Goal: Task Accomplishment & Management: Use online tool/utility

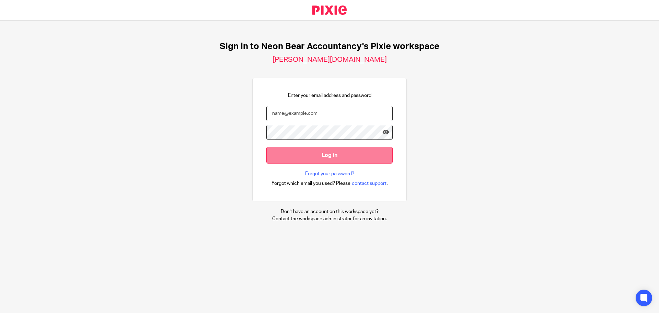
type input "meera@neon-bear.co.uk"
click at [324, 158] on input "Log in" at bounding box center [329, 155] width 126 height 17
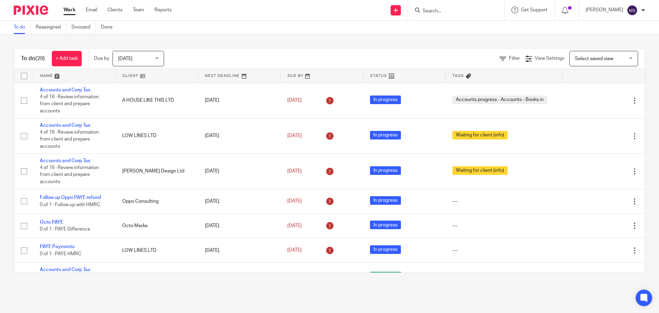
click at [125, 54] on span "Today" at bounding box center [136, 58] width 36 height 14
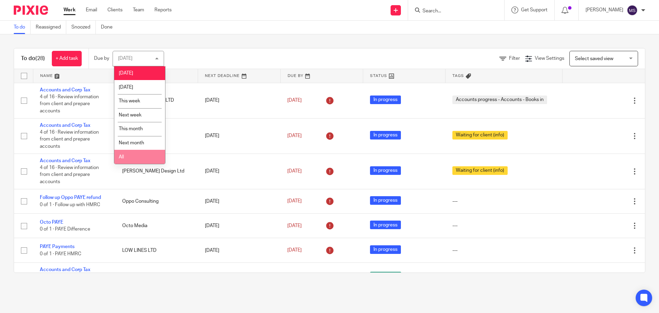
click at [127, 156] on li "All" at bounding box center [139, 157] width 51 height 14
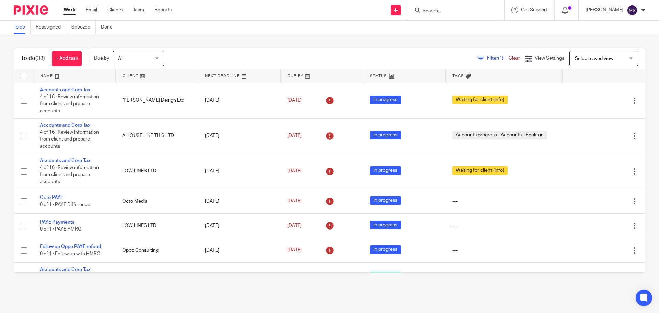
click at [44, 77] on link at bounding box center [74, 76] width 82 height 14
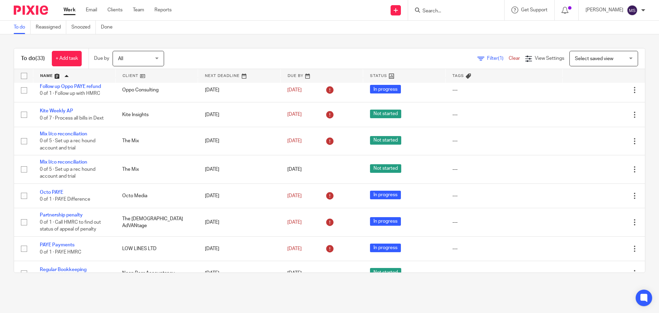
scroll to position [549, 0]
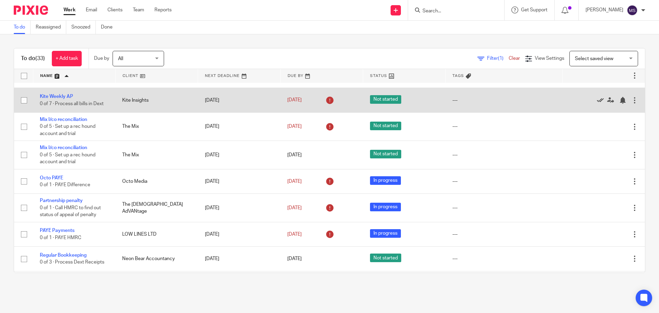
click at [597, 104] on icon at bounding box center [600, 100] width 7 height 7
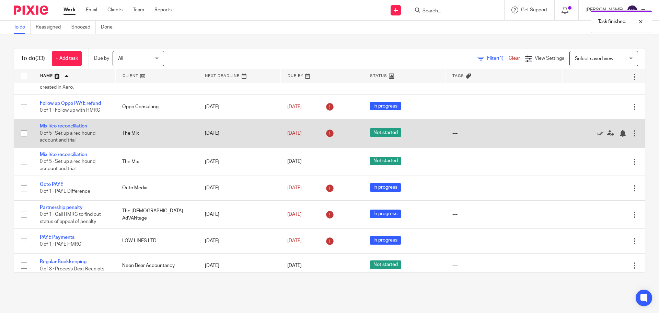
scroll to position [504, 0]
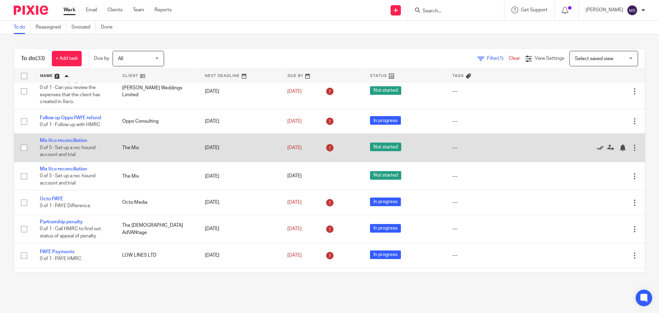
click at [597, 151] on icon at bounding box center [600, 147] width 7 height 7
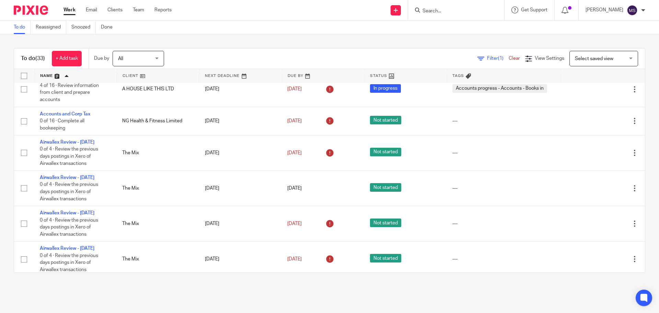
scroll to position [0, 0]
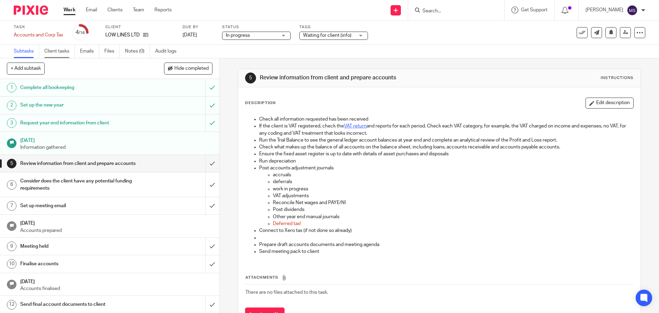
click at [61, 50] on link "Client tasks" at bounding box center [59, 51] width 31 height 13
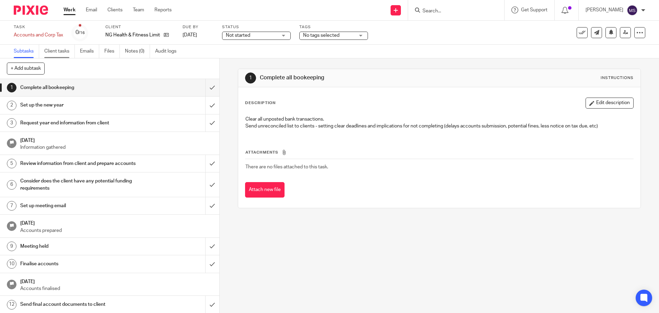
click at [53, 54] on link "Client tasks" at bounding box center [59, 51] width 31 height 13
drag, startPoint x: 0, startPoint y: 0, endPoint x: 55, endPoint y: 50, distance: 74.1
click at [55, 50] on link "Client tasks" at bounding box center [59, 51] width 31 height 13
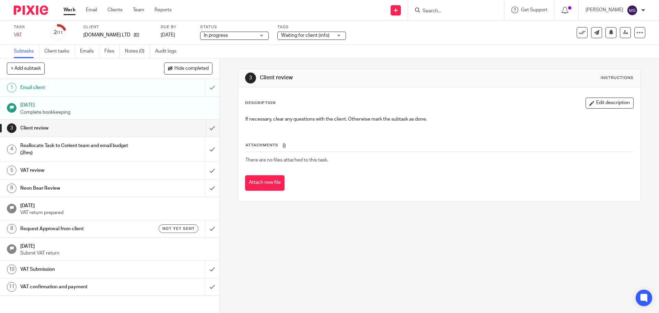
click at [86, 145] on h1 "Reallocate Task to Corient team and email budget (2hrs)" at bounding box center [79, 149] width 119 height 18
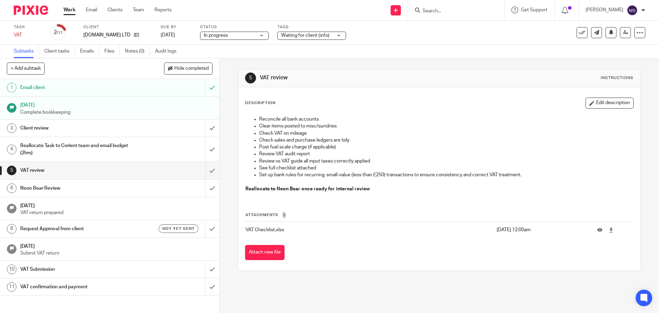
click at [38, 130] on h1 "Client review" at bounding box center [79, 128] width 119 height 10
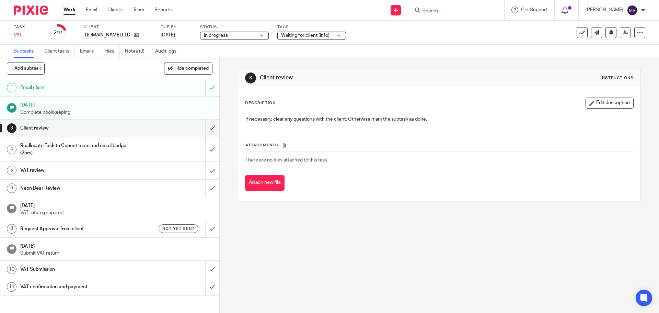
click at [36, 109] on p "Complete bookkeeping" at bounding box center [116, 112] width 192 height 7
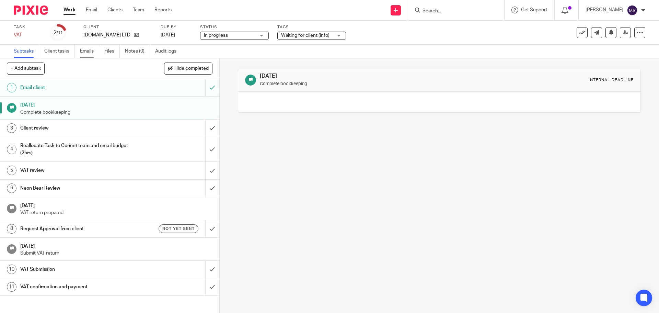
click at [89, 52] on link "Emails" at bounding box center [89, 51] width 19 height 13
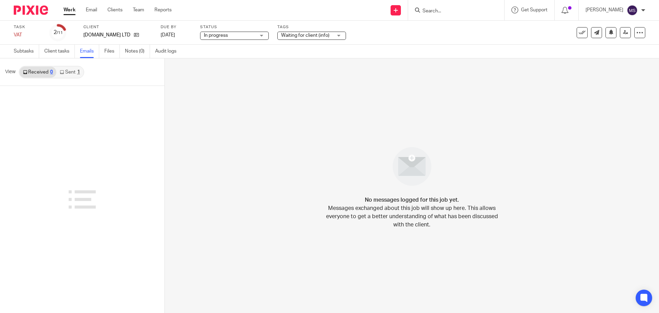
click at [70, 71] on link "Sent 1" at bounding box center [69, 72] width 27 height 11
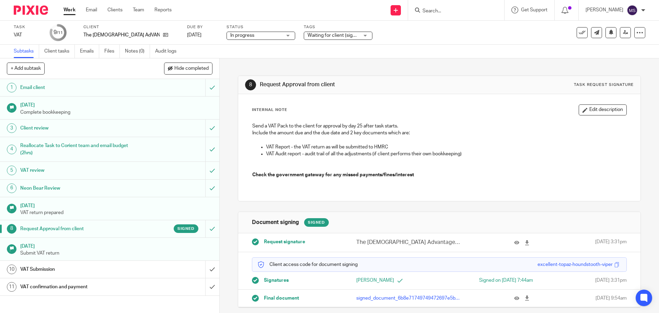
scroll to position [2, 0]
